Goal: Task Accomplishment & Management: Manage account settings

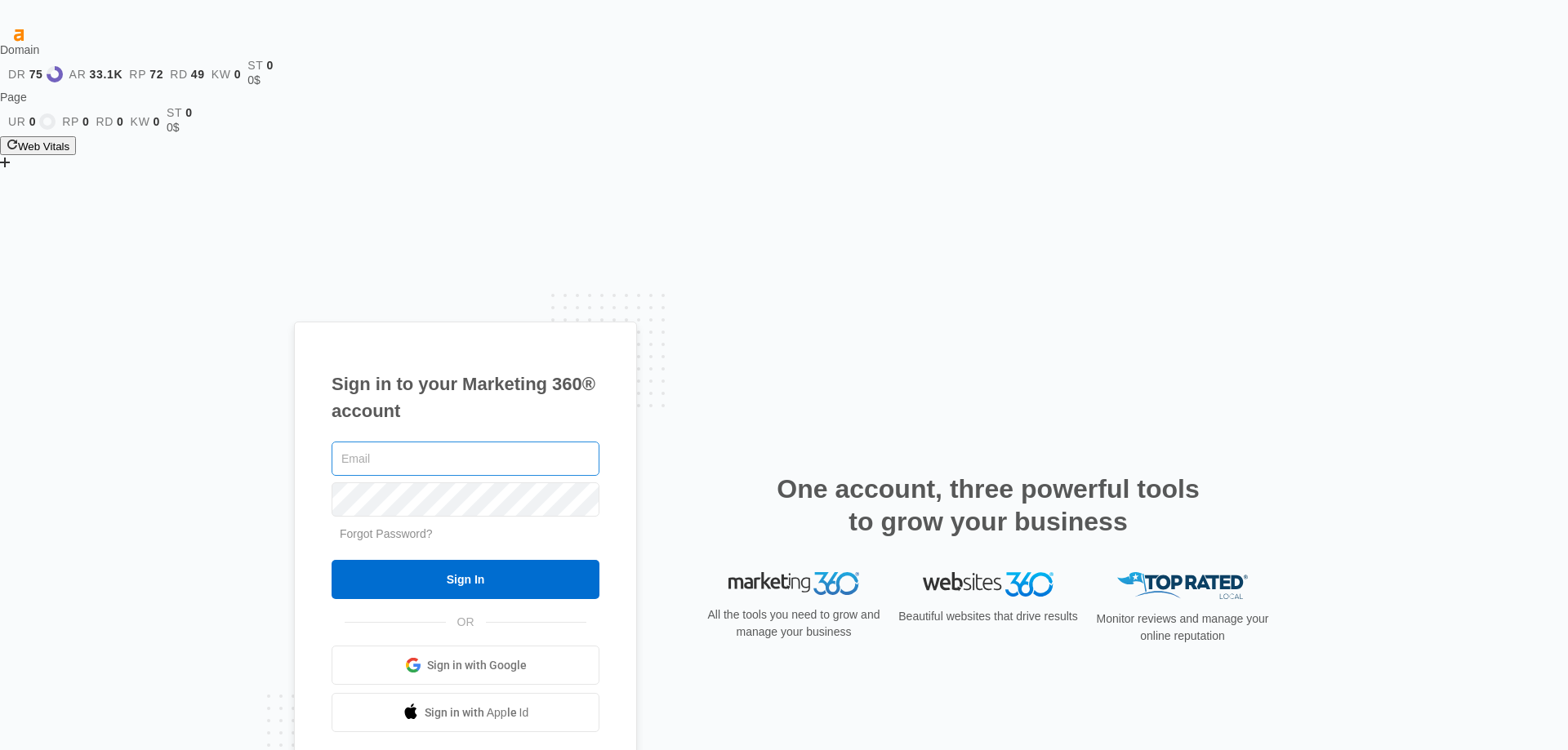
click at [441, 441] on input "text" at bounding box center [465, 459] width 268 height 35
type input "[EMAIL_ADDRESS][DOMAIN_NAME]"
click at [243, 340] on div "Sign in to your Marketing 360® account marketing.chicagomotorcoachinc@yahoo.com…" at bounding box center [784, 565] width 1568 height 750
click at [209, 352] on div "Sign in to your Marketing 360® account marketing.chicagomotorcoachinc@yahoo.com…" at bounding box center [784, 565] width 1568 height 750
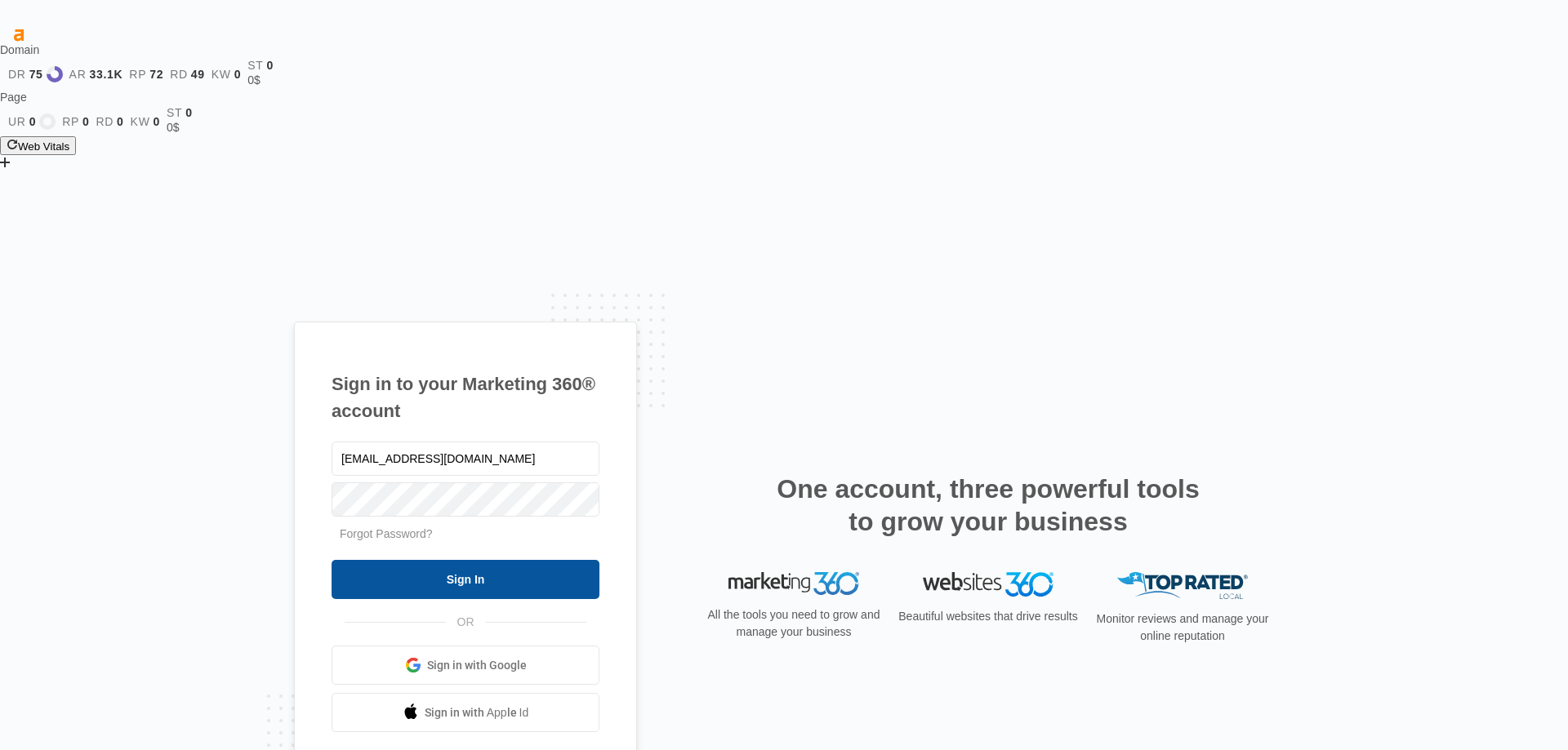
click at [463, 560] on input "Sign In" at bounding box center [465, 579] width 268 height 39
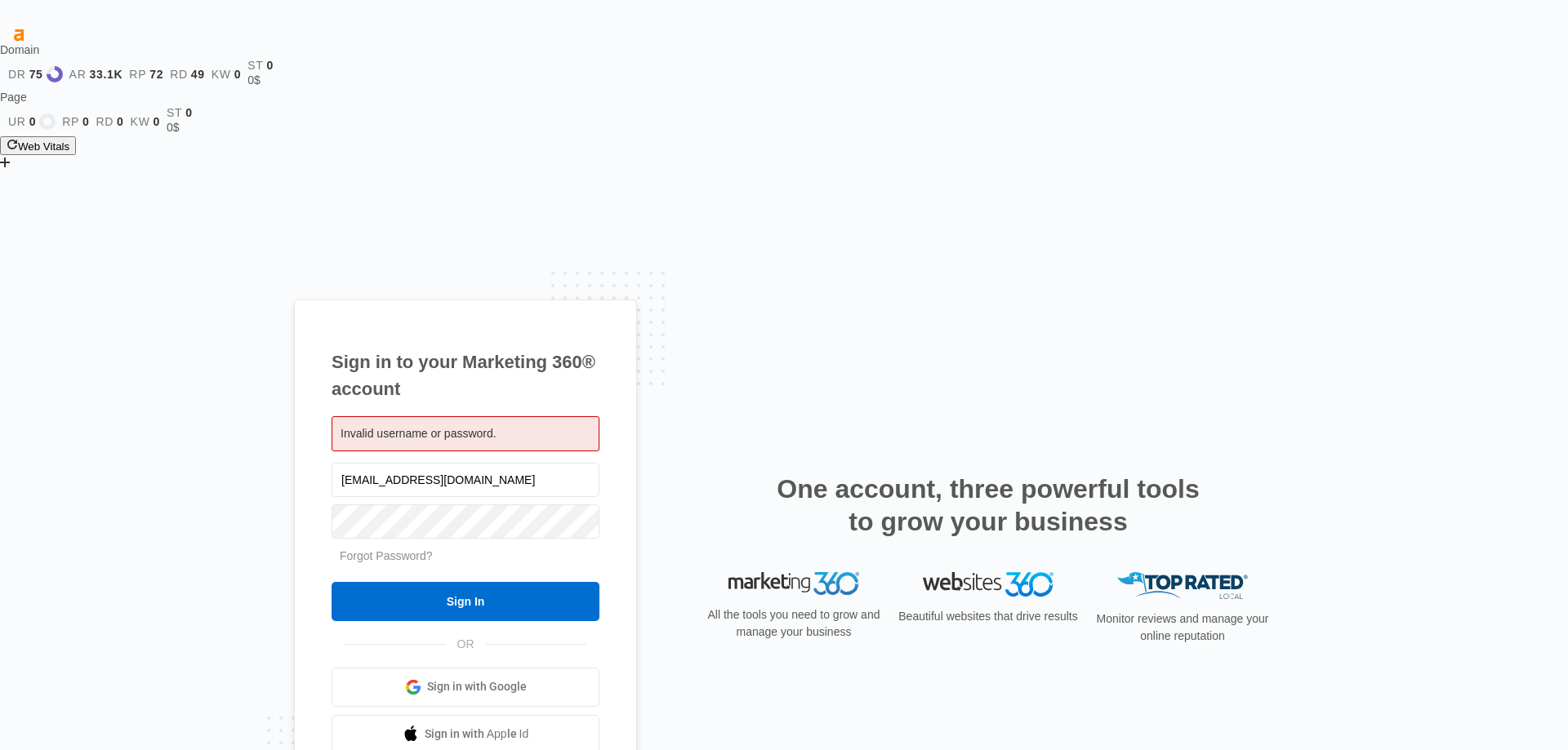
click at [262, 355] on div "Sign in to your Marketing 360® account Invalid username or password. [EMAIL_ADD…" at bounding box center [784, 565] width 1568 height 750
click at [332, 582] on input "Sign In" at bounding box center [465, 601] width 268 height 39
drag, startPoint x: 229, startPoint y: 399, endPoint x: 335, endPoint y: 380, distance: 107.7
click at [228, 399] on div "Sign in to your Marketing 360® account Invalid username or password. [EMAIL_ADD…" at bounding box center [784, 565] width 1568 height 750
click at [231, 368] on div "Sign in to your Marketing 360® account Invalid username or password. [EMAIL_ADD…" at bounding box center [784, 565] width 1568 height 750
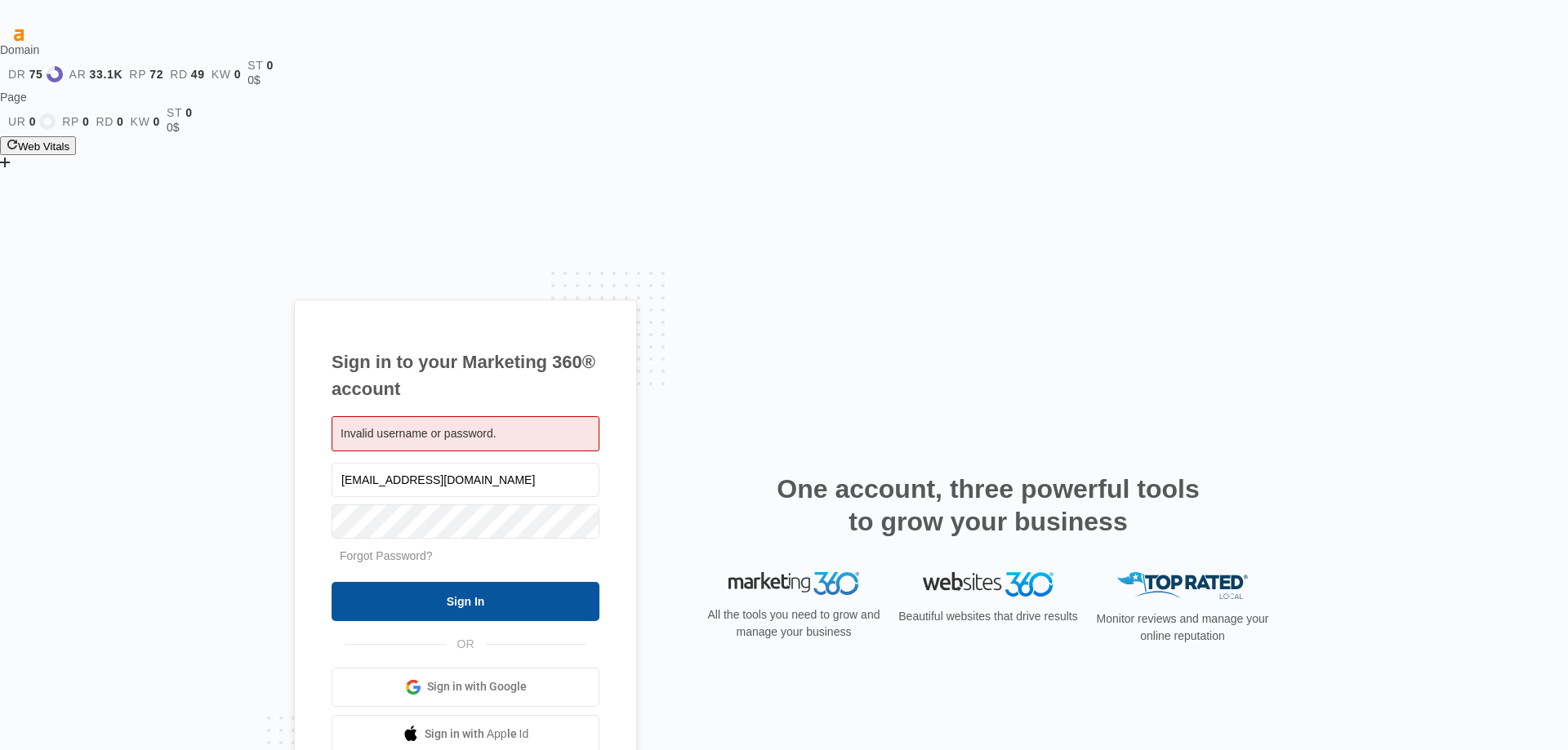
click at [395, 582] on input "Sign In" at bounding box center [465, 601] width 268 height 39
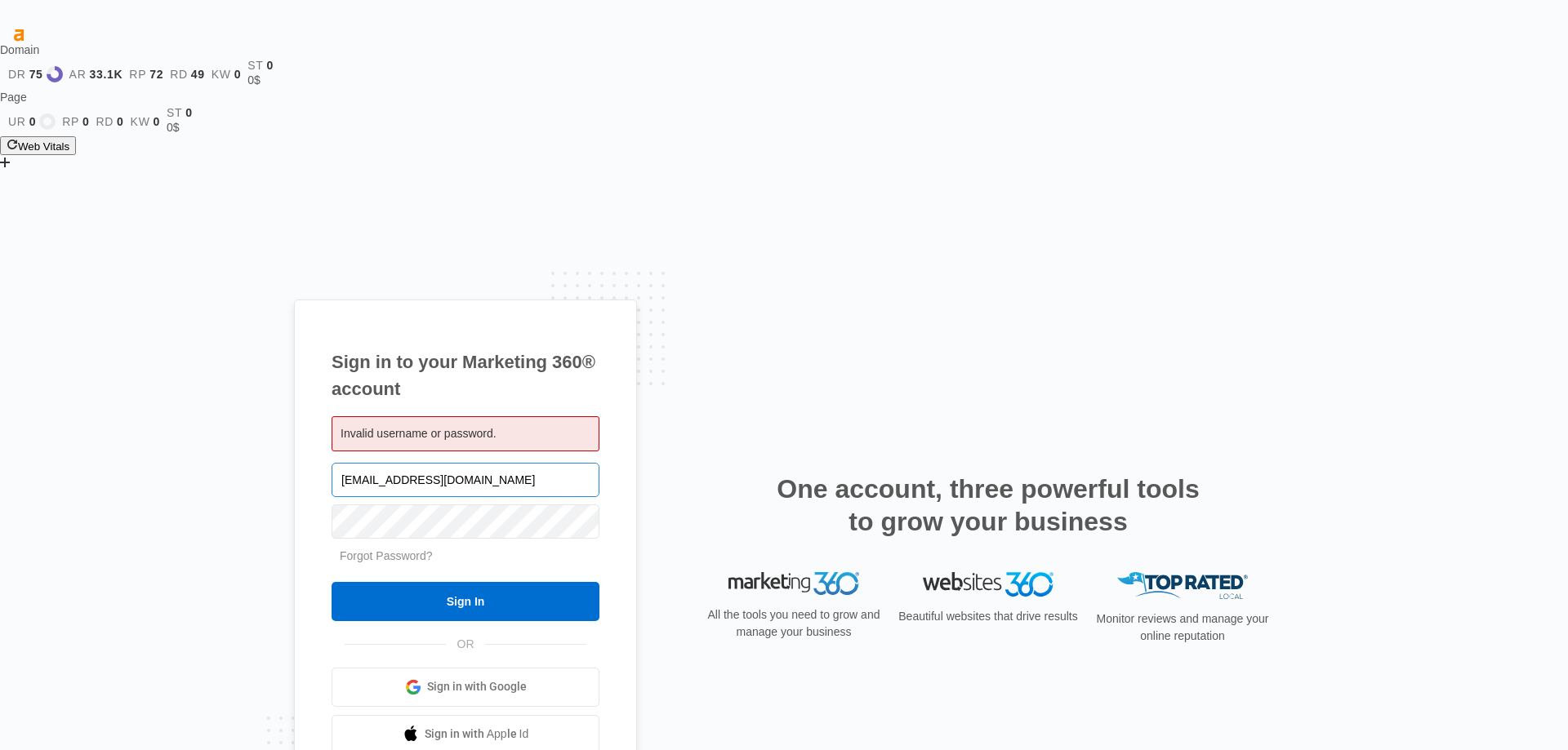
click at [527, 463] on input "[EMAIL_ADDRESS][DOMAIN_NAME]" at bounding box center [465, 480] width 268 height 35
